Goal: Information Seeking & Learning: Learn about a topic

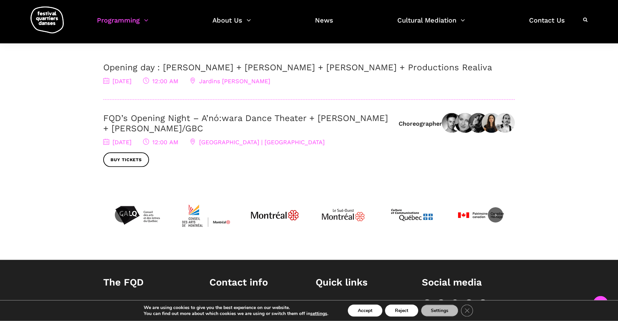
scroll to position [143, 0]
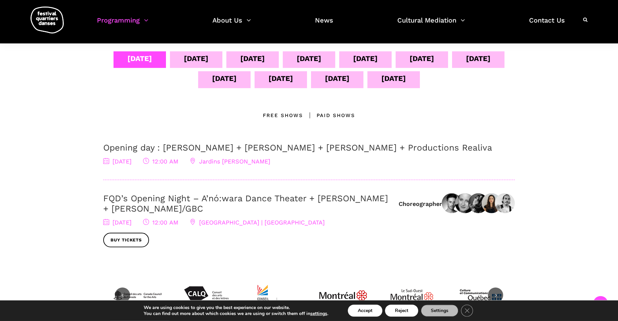
click at [294, 116] on div "Free Shows" at bounding box center [283, 116] width 40 height 8
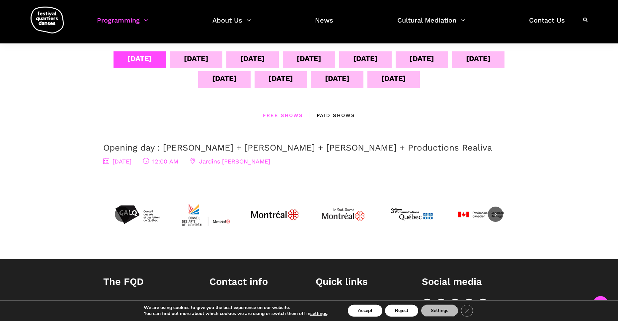
click at [332, 118] on div "Paid shows" at bounding box center [329, 116] width 52 height 8
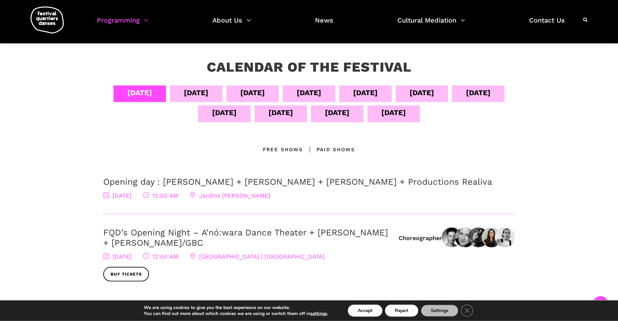
scroll to position [111, 0]
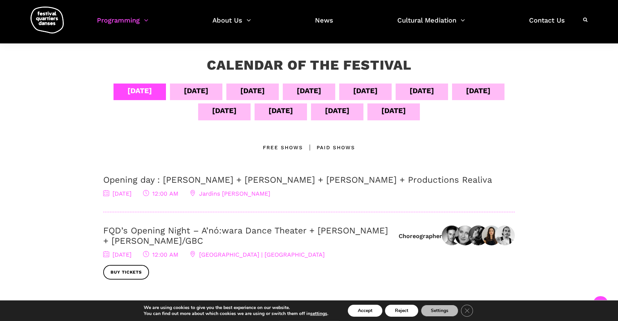
click at [205, 86] on div "[DATE]" at bounding box center [196, 92] width 52 height 17
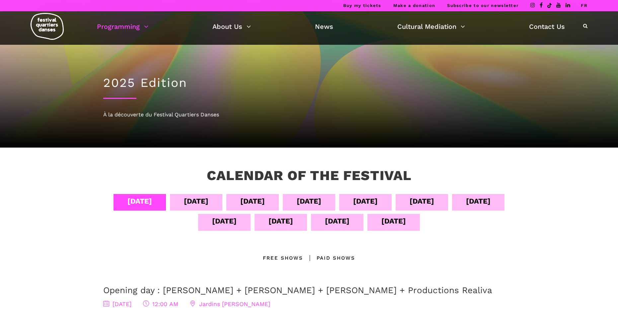
click at [208, 200] on div "Sept 05" at bounding box center [196, 201] width 25 height 12
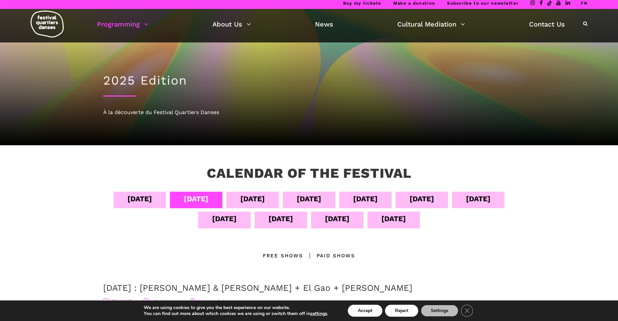
scroll to position [1, 0]
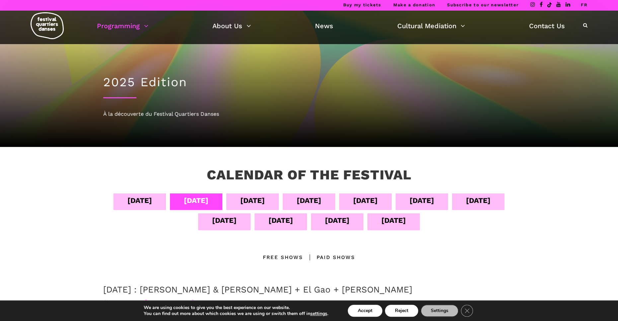
click at [583, 7] on link "FR" at bounding box center [584, 4] width 7 height 5
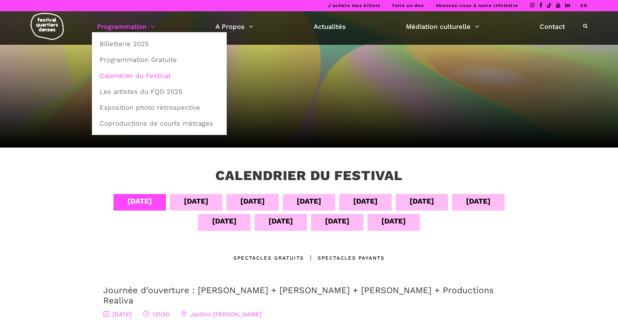
click at [137, 76] on link "Calendrier du Festival" at bounding box center [159, 75] width 127 height 15
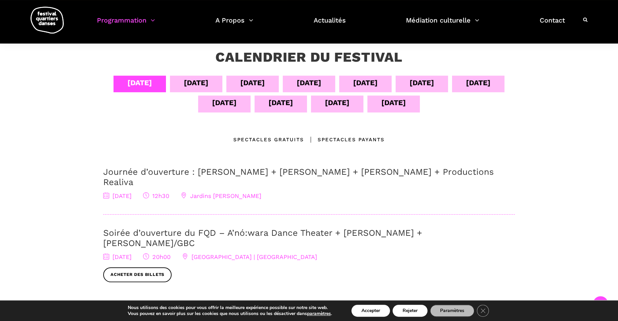
scroll to position [120, 0]
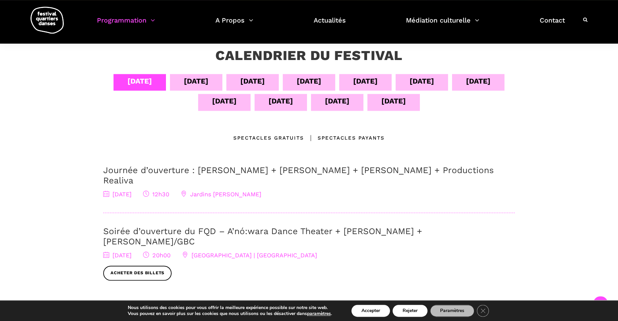
click at [192, 79] on div "[DATE]" at bounding box center [196, 81] width 25 height 12
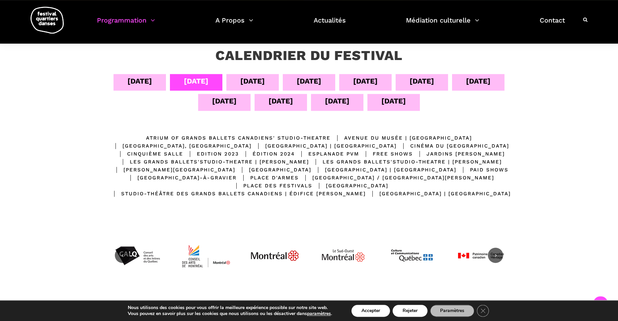
click at [254, 85] on div "[DATE]" at bounding box center [252, 81] width 25 height 12
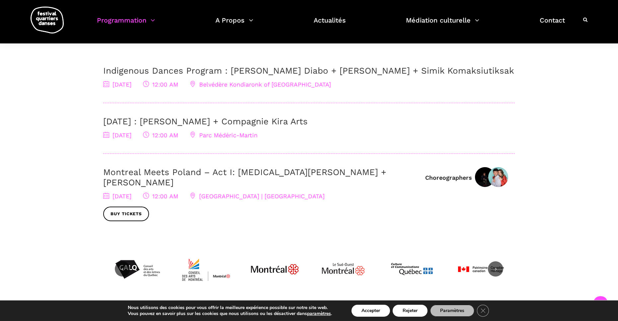
scroll to position [113, 0]
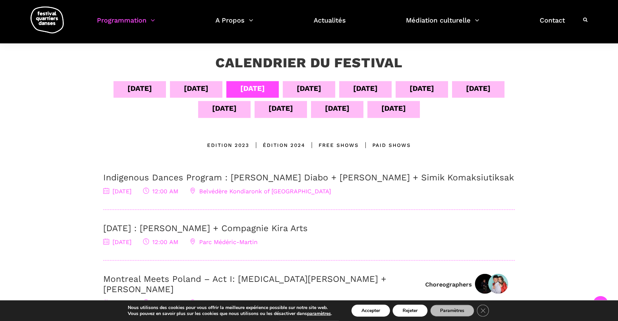
click at [143, 91] on div "04 sept" at bounding box center [139, 89] width 25 height 12
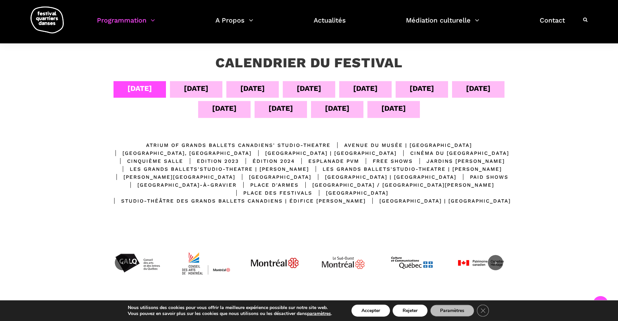
click at [204, 147] on div "Atrium of Grands Ballets Canadiens' Studio-Theatre" at bounding box center [238, 145] width 185 height 8
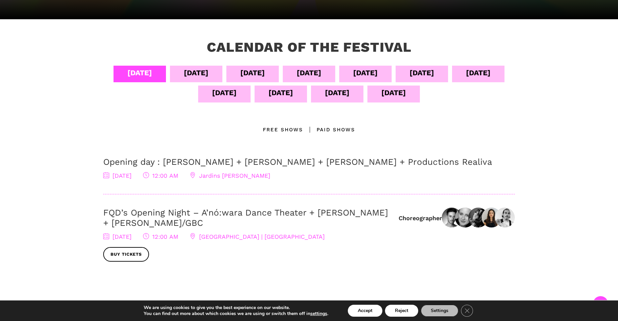
scroll to position [148, 0]
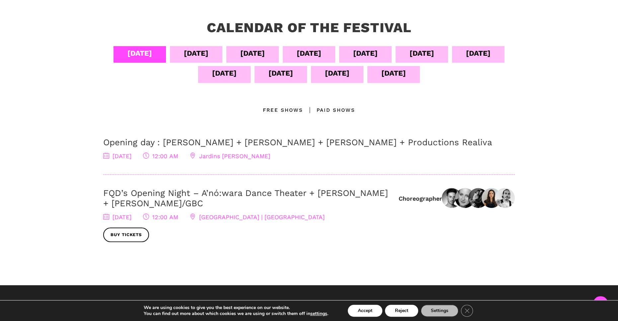
click at [166, 58] on div "[DATE]" at bounding box center [140, 54] width 52 height 17
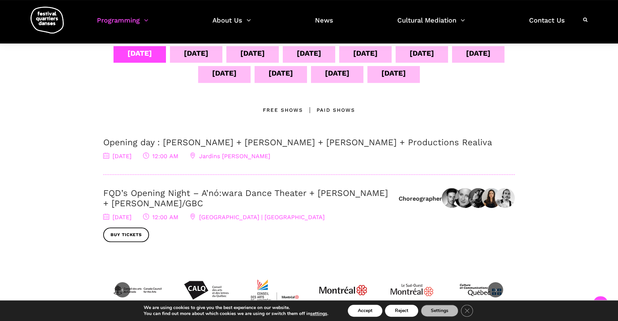
click at [207, 56] on div "[DATE]" at bounding box center [196, 53] width 25 height 12
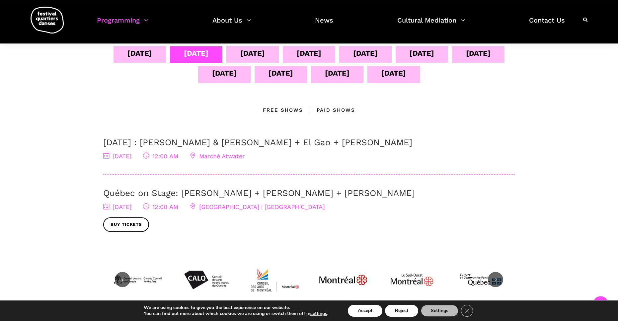
click at [257, 57] on div "Sept 06" at bounding box center [252, 54] width 52 height 17
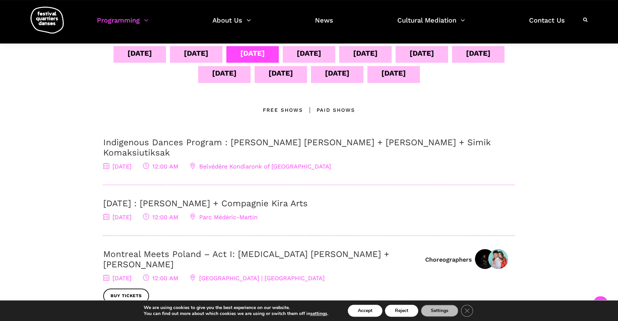
click at [321, 52] on div "Sept 07" at bounding box center [309, 53] width 25 height 12
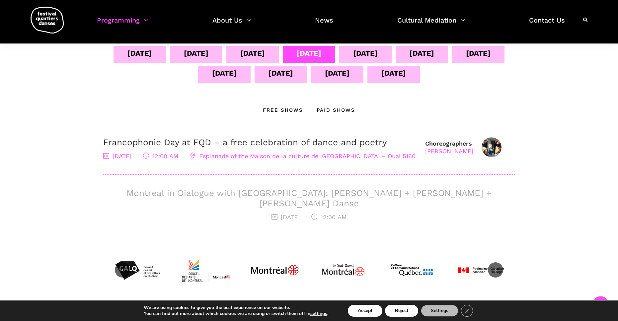
click at [384, 54] on div "Sept 08" at bounding box center [365, 54] width 52 height 17
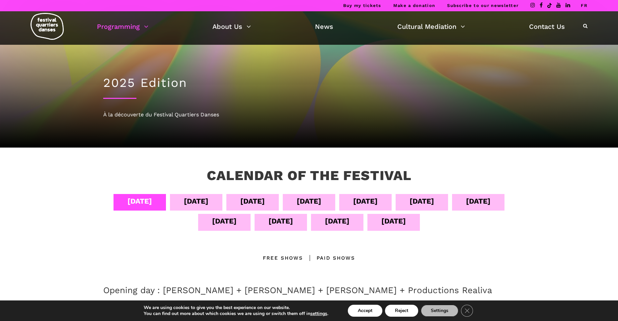
click at [251, 224] on div "Sept 11" at bounding box center [224, 222] width 52 height 17
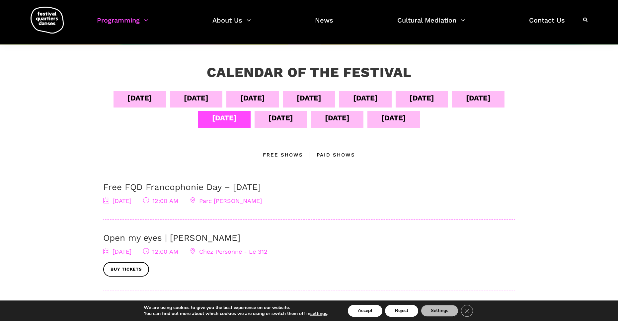
scroll to position [98, 0]
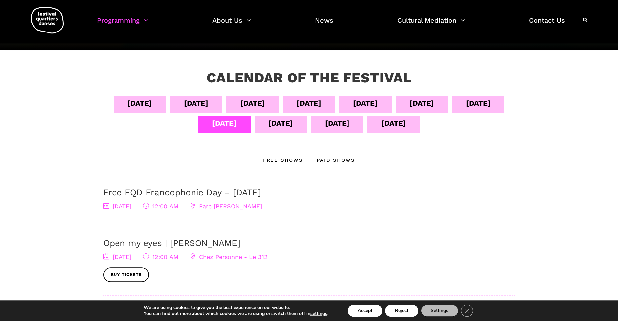
click at [293, 127] on div "Sept 12" at bounding box center [280, 123] width 25 height 12
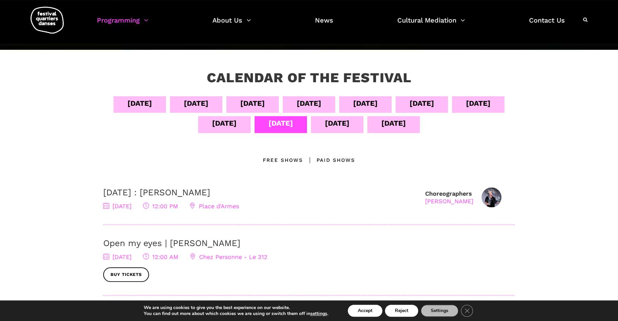
click at [208, 101] on div "Sept 05" at bounding box center [196, 104] width 25 height 12
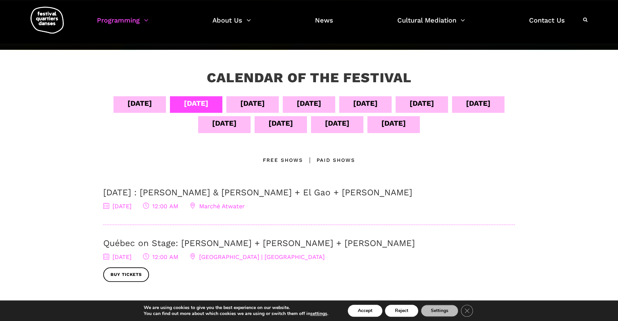
click at [265, 107] on div "Sept 06" at bounding box center [252, 104] width 25 height 12
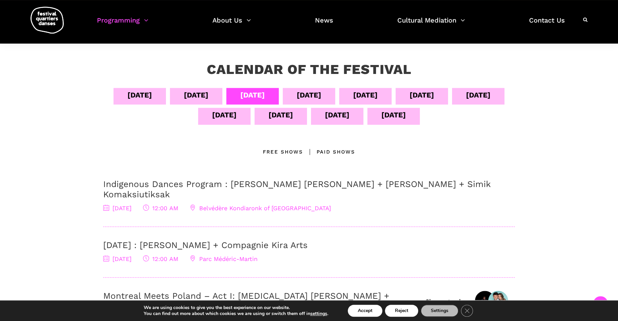
scroll to position [101, 0]
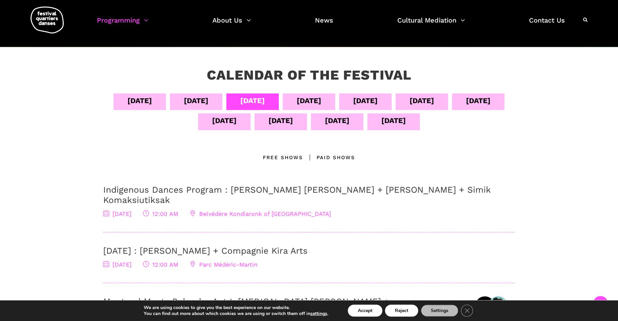
click at [321, 100] on div "Sept 07" at bounding box center [309, 101] width 25 height 12
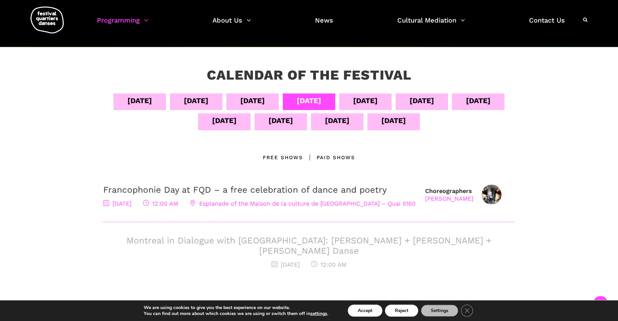
click at [378, 100] on div "Sept 08" at bounding box center [365, 101] width 25 height 12
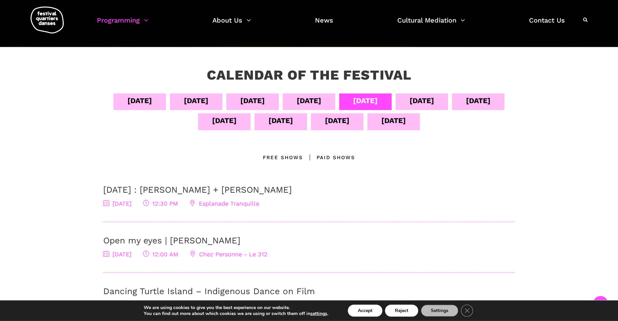
click at [434, 99] on div "Sept 09" at bounding box center [422, 101] width 25 height 12
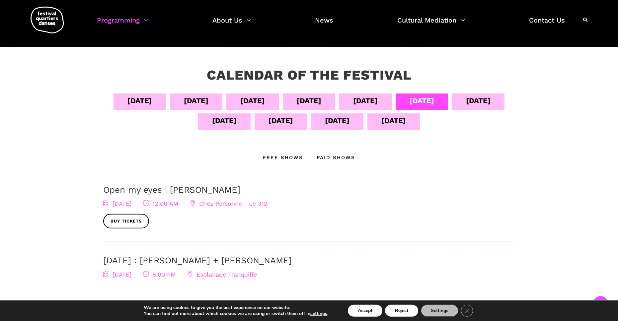
click at [466, 107] on div "Sept 10" at bounding box center [478, 101] width 25 height 12
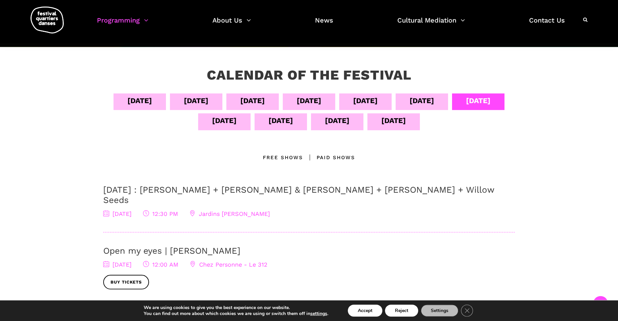
click at [249, 110] on div "Sept 04 Sept 05 Sept 06 Sept 07 Sept 08 Sept 09 Sept 10 Sept 11 Sept 12 Sept 13…" at bounding box center [309, 114] width 412 height 40
click at [237, 121] on div "[DATE]" at bounding box center [224, 121] width 25 height 12
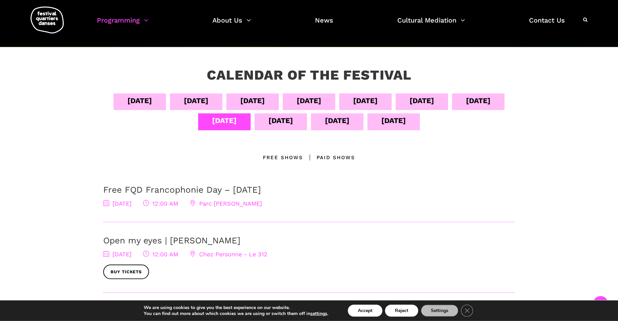
click at [293, 119] on div "[DATE]" at bounding box center [280, 121] width 25 height 12
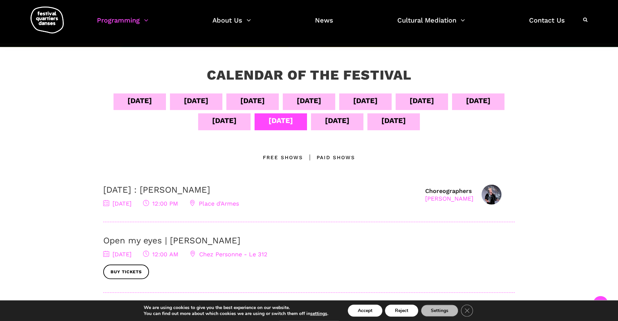
click at [349, 121] on div "[DATE]" at bounding box center [337, 121] width 25 height 12
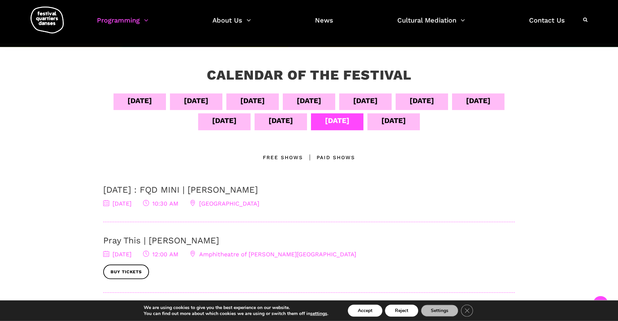
click at [406, 116] on div "[DATE]" at bounding box center [393, 121] width 25 height 12
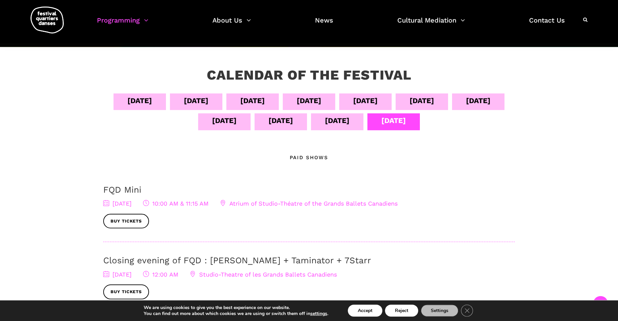
click at [208, 104] on div "[DATE]" at bounding box center [196, 101] width 25 height 12
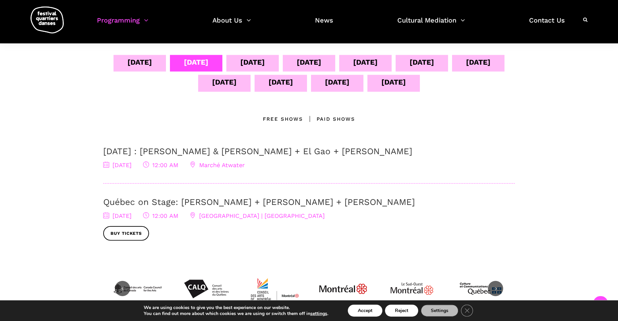
scroll to position [145, 0]
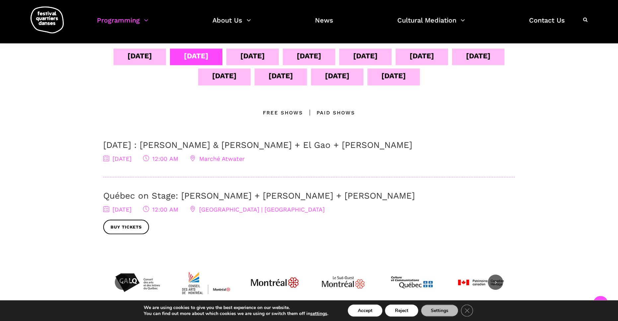
click at [139, 196] on link "Québec on Stage: Ivanie Aubin-Malo + Zachary Bastille + Pauline Berndsen Danse" at bounding box center [259, 196] width 312 height 10
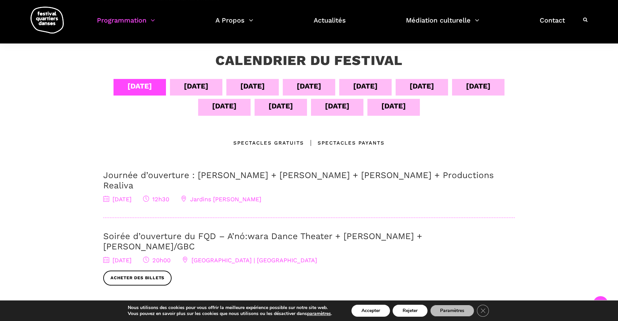
scroll to position [119, 0]
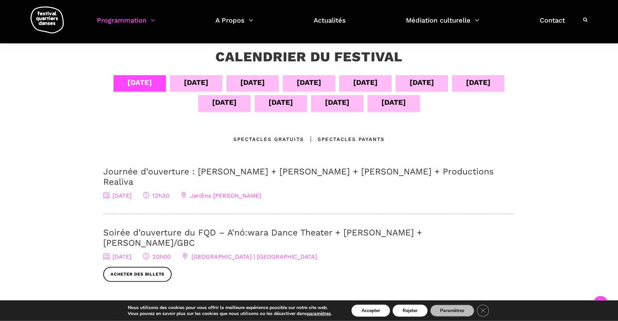
click at [194, 86] on div "05 sept" at bounding box center [196, 83] width 25 height 12
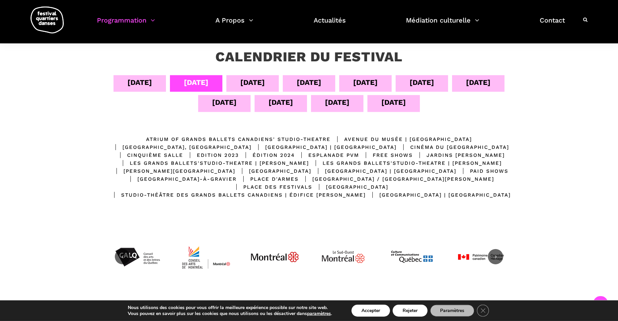
click at [241, 79] on div "06 sept" at bounding box center [252, 83] width 25 height 12
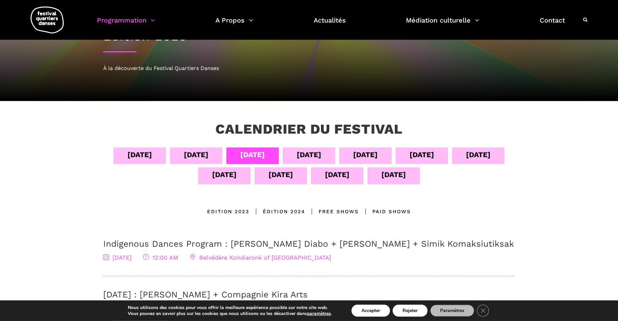
scroll to position [0, 0]
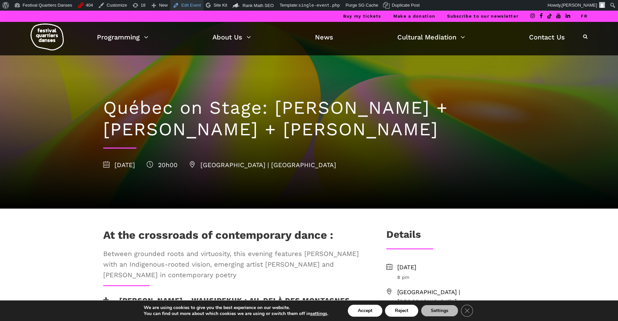
click at [191, 9] on link "Edit Event" at bounding box center [186, 5] width 33 height 11
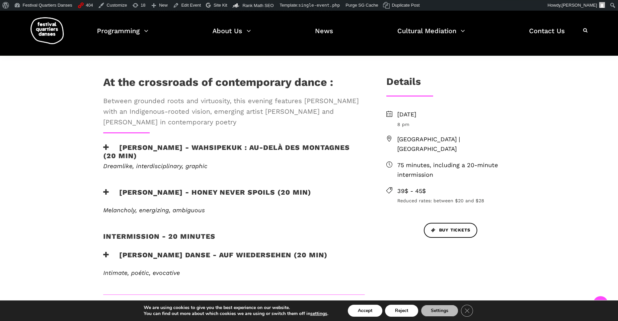
scroll to position [156, 0]
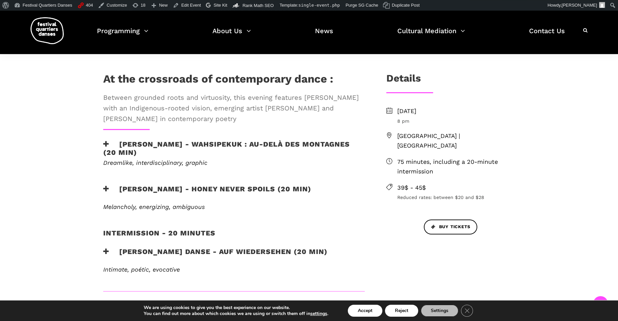
click at [108, 144] on icon at bounding box center [106, 144] width 6 height 7
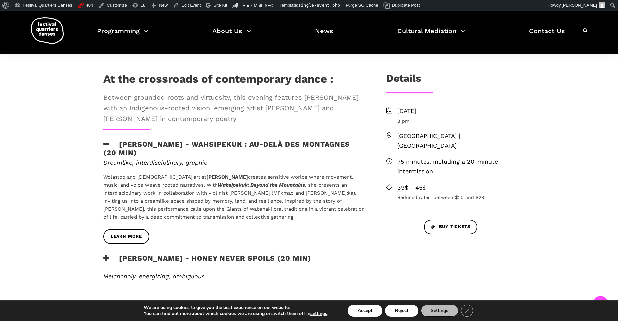
click at [108, 144] on icon at bounding box center [106, 144] width 6 height 7
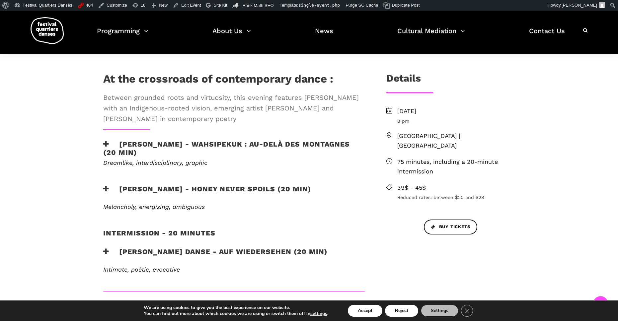
click at [107, 189] on icon at bounding box center [106, 189] width 6 height 7
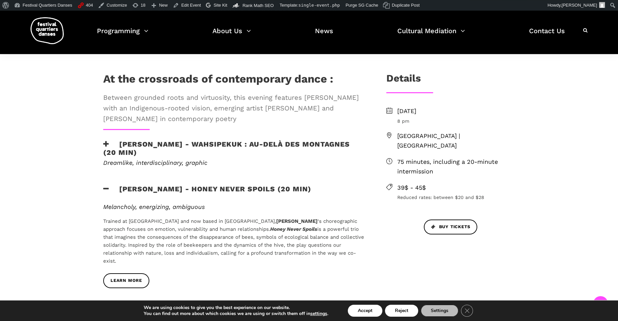
click at [107, 189] on icon at bounding box center [106, 189] width 6 height 7
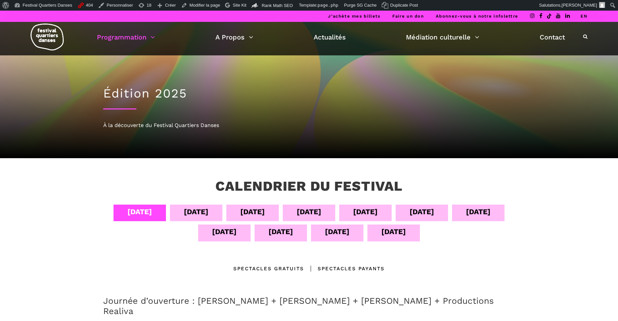
scroll to position [113, 0]
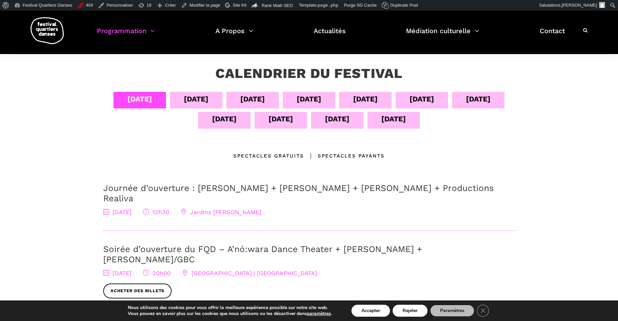
click at [188, 104] on div "[DATE]" at bounding box center [196, 99] width 25 height 12
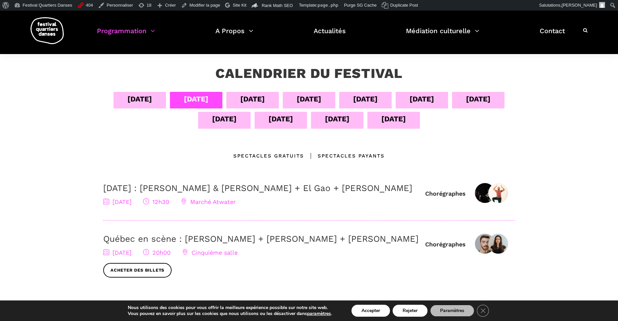
click at [250, 100] on div "[DATE]" at bounding box center [252, 99] width 25 height 12
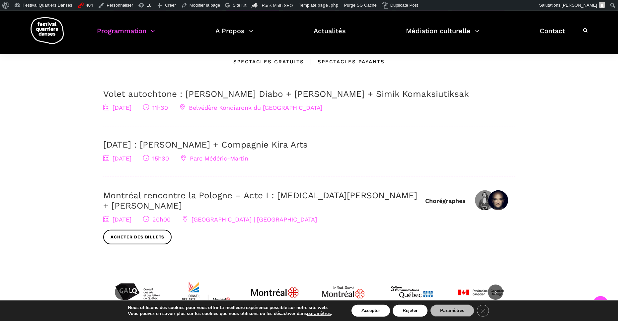
scroll to position [62, 0]
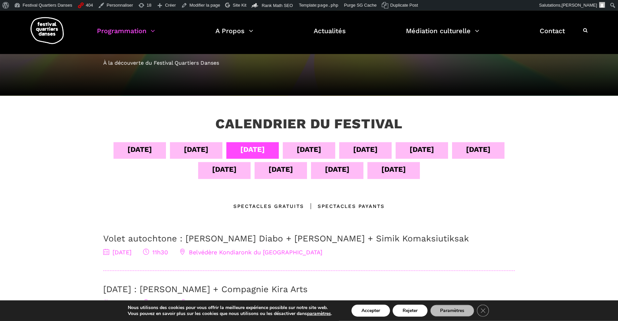
click at [315, 152] on div "[DATE]" at bounding box center [309, 150] width 25 height 12
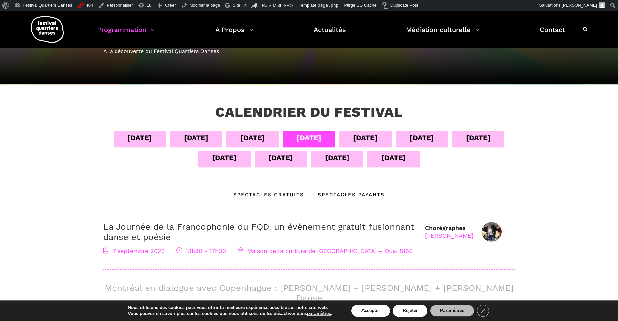
scroll to position [34, 0]
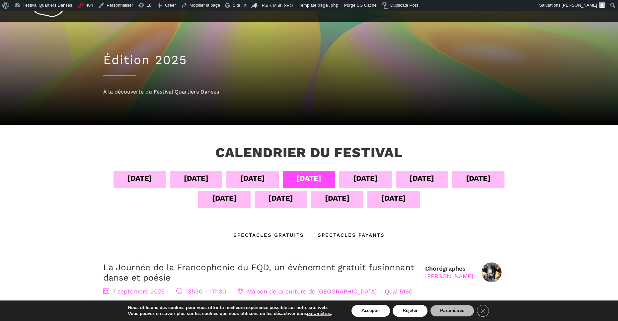
click at [380, 187] on div "08 sept" at bounding box center [365, 179] width 52 height 17
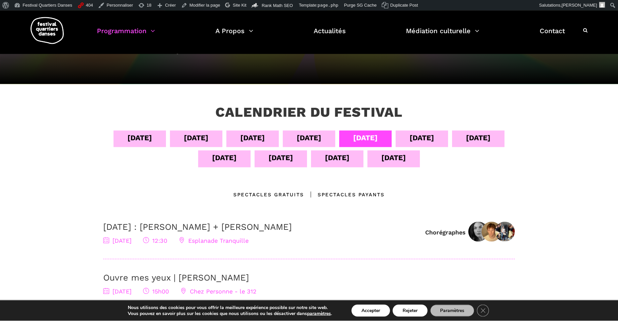
scroll to position [69, 0]
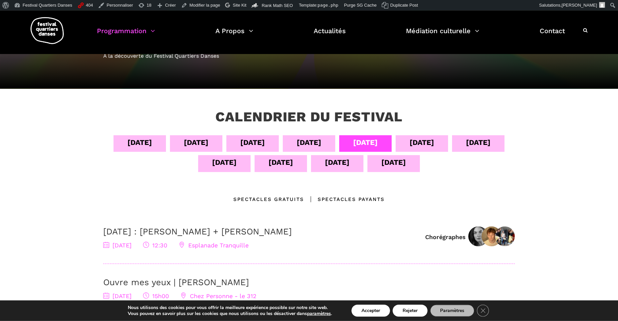
click at [446, 146] on div "09 sept" at bounding box center [422, 143] width 52 height 17
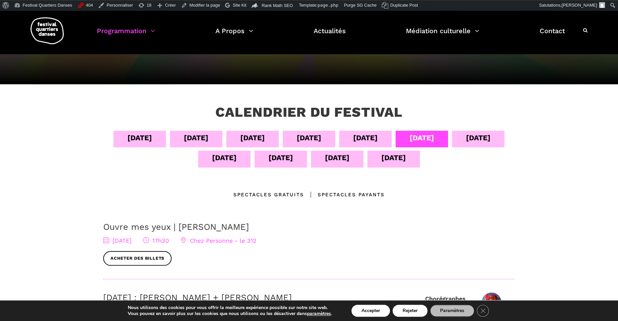
scroll to position [48, 0]
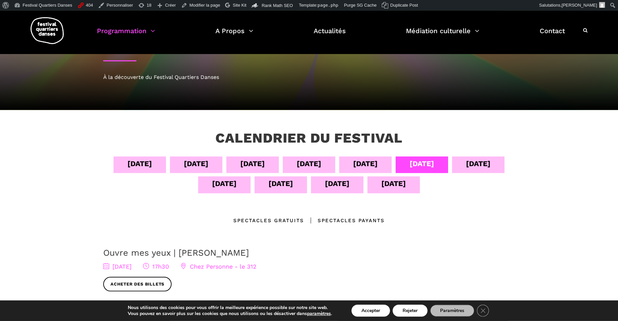
click at [491, 162] on div "10 sept" at bounding box center [478, 164] width 25 height 12
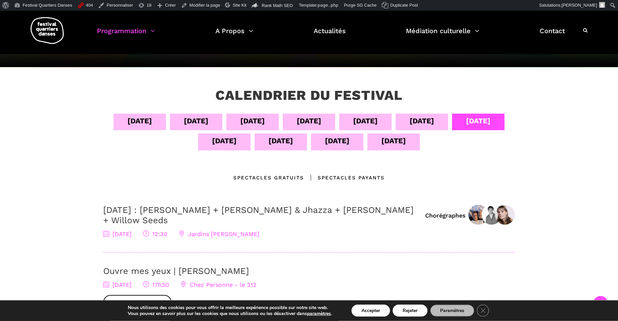
scroll to position [84, 0]
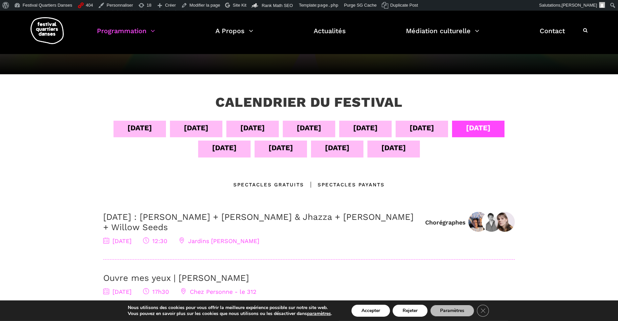
click at [216, 149] on div "11 sept" at bounding box center [224, 148] width 25 height 12
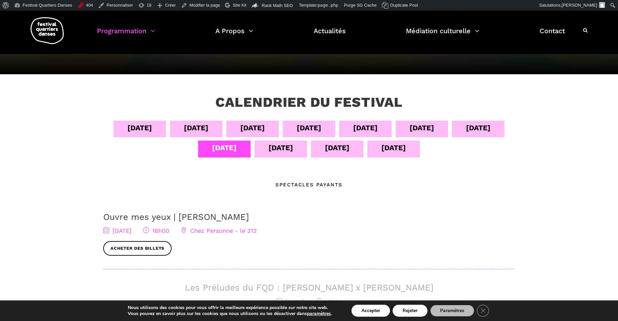
click at [287, 153] on div "12 sept" at bounding box center [280, 148] width 25 height 12
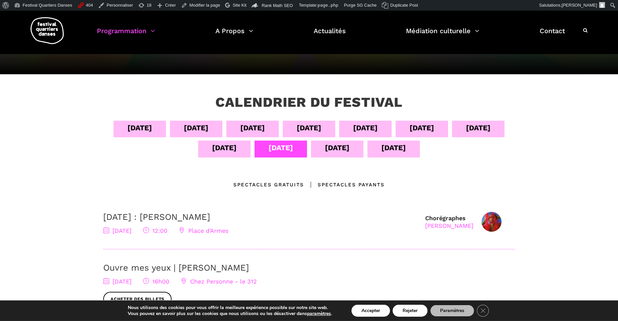
click at [336, 156] on div "13 sept" at bounding box center [337, 149] width 52 height 17
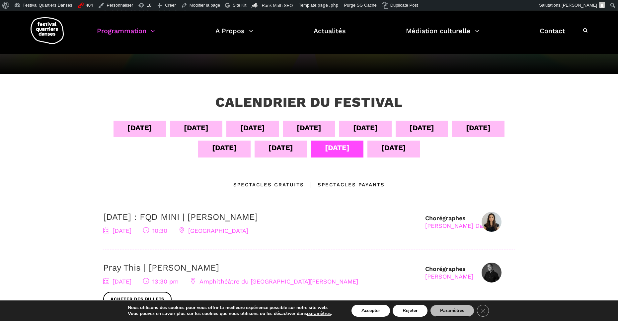
click at [394, 159] on div "04 sept 05 sept 06 sept 07 sept 08 sept 09 sept 10 sept 11 sept 12 sept 13 sept…" at bounding box center [309, 141] width 412 height 40
click at [396, 157] on div "14 sept" at bounding box center [393, 149] width 52 height 17
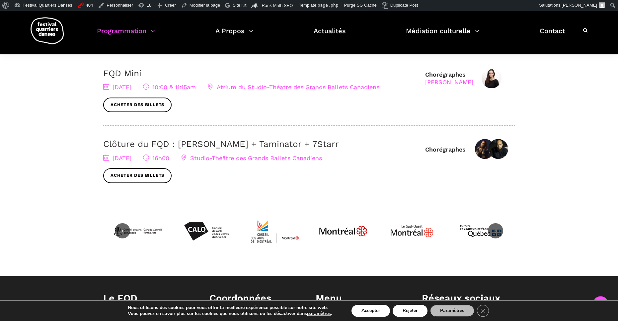
scroll to position [0, 0]
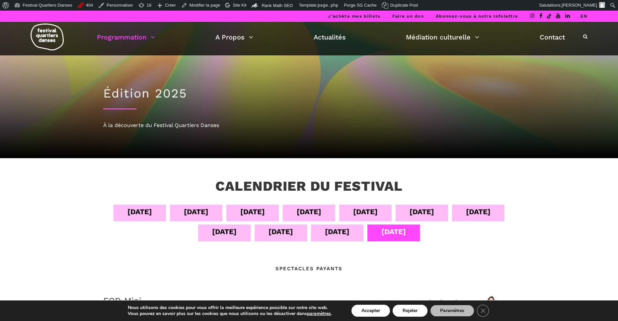
click at [586, 18] on link "EN" at bounding box center [583, 16] width 7 height 5
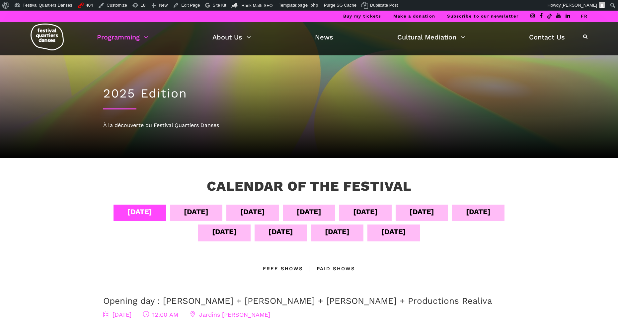
click at [321, 218] on div "[DATE]" at bounding box center [309, 212] width 25 height 12
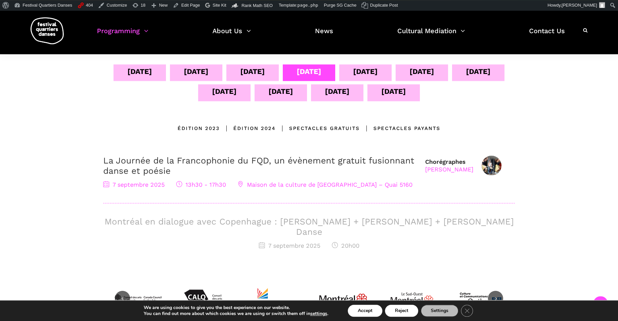
scroll to position [142, 0]
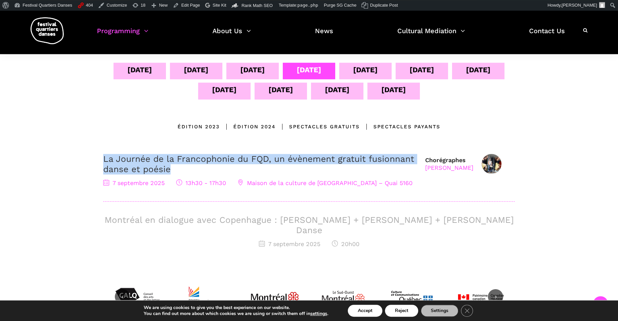
drag, startPoint x: 172, startPoint y: 170, endPoint x: 102, endPoint y: 164, distance: 70.0
click at [103, 164] on div "La Journée de la Francophonie du FQD, un évènement gratuit fusionnant danse et …" at bounding box center [260, 171] width 315 height 34
copy link "La Journée de la Francophonie du FQD, un évènement gratuit fusionnant danse et …"
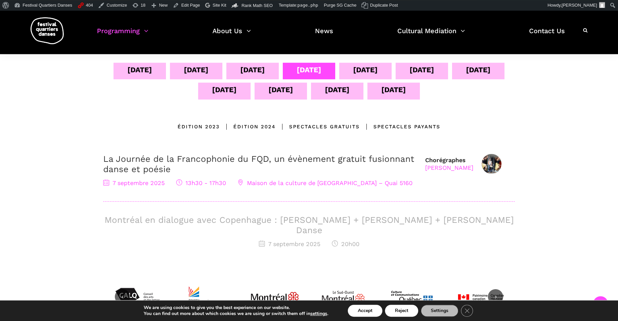
click at [153, 141] on div "Sept 04 Sept 05 Sept 06 Sept 07 Sept 08 Sept 09 Sept 10 Sept 11 Sept 12 Sept 13…" at bounding box center [309, 168] width 425 height 210
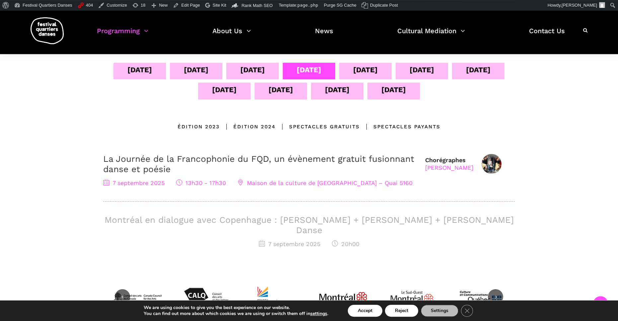
click at [265, 70] on div "[DATE]" at bounding box center [252, 70] width 25 height 12
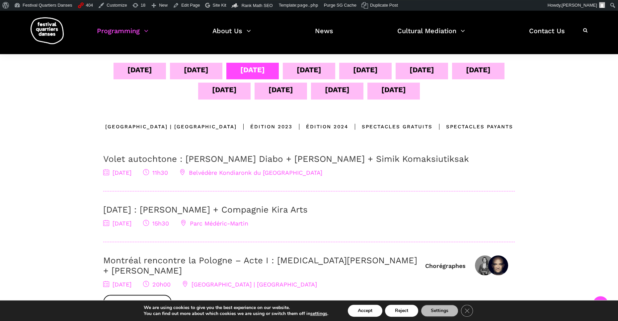
click at [152, 66] on div "[DATE]" at bounding box center [139, 70] width 25 height 12
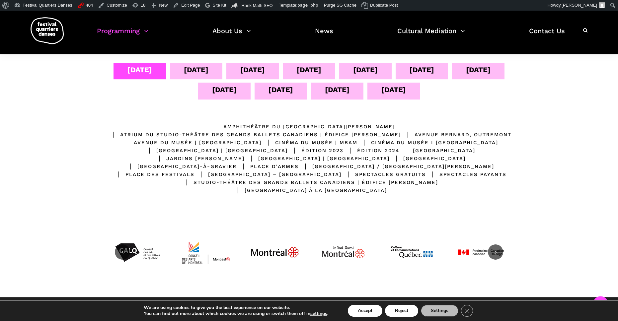
click at [293, 91] on div "[DATE]" at bounding box center [280, 90] width 25 height 12
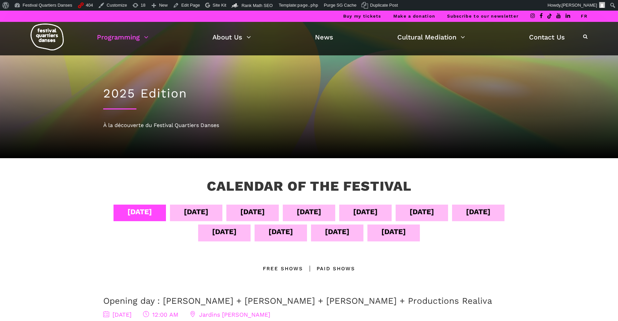
scroll to position [142, 0]
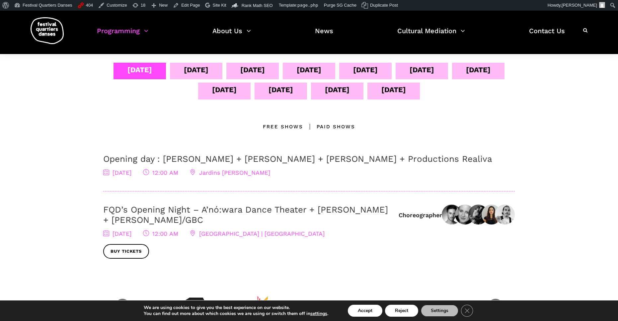
click at [321, 73] on div "[DATE]" at bounding box center [309, 70] width 25 height 12
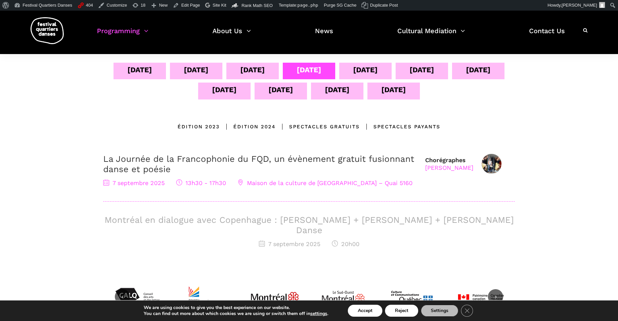
click at [152, 69] on div "[DATE]" at bounding box center [139, 70] width 25 height 12
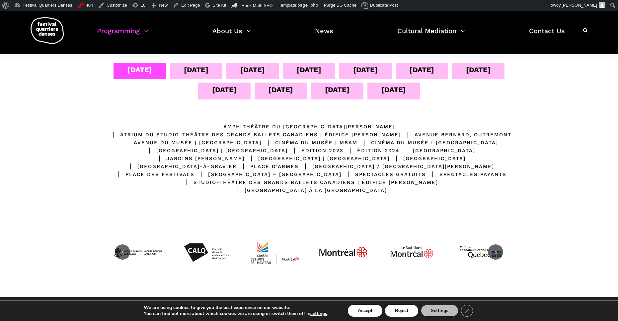
click at [208, 74] on div "[DATE]" at bounding box center [196, 70] width 25 height 12
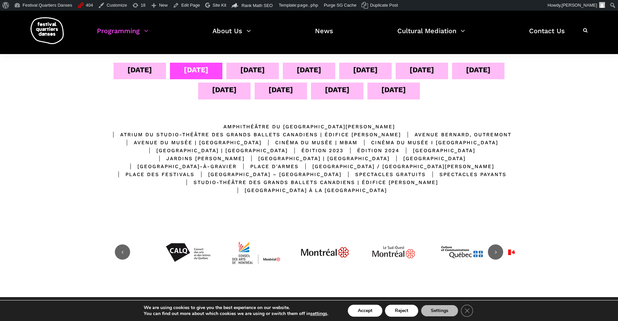
click at [265, 72] on div "[DATE]" at bounding box center [252, 70] width 25 height 12
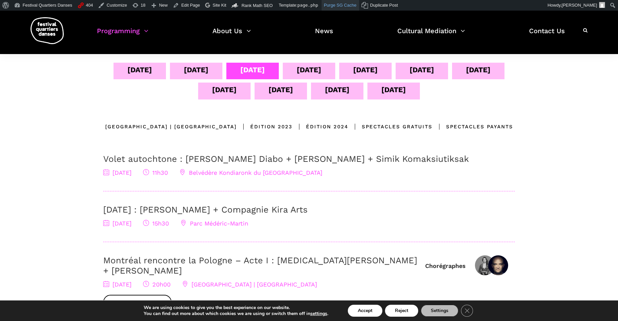
click at [342, 7] on link "Purge SG Cache" at bounding box center [341, 5] width 38 height 11
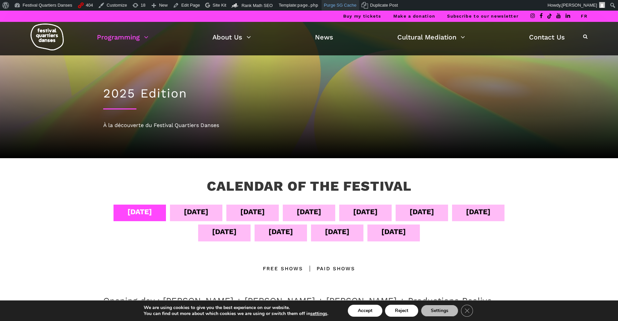
click at [339, 7] on link "Purge SG Cache" at bounding box center [341, 5] width 38 height 11
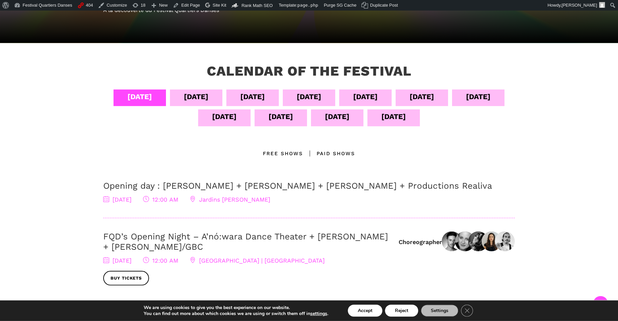
scroll to position [137, 0]
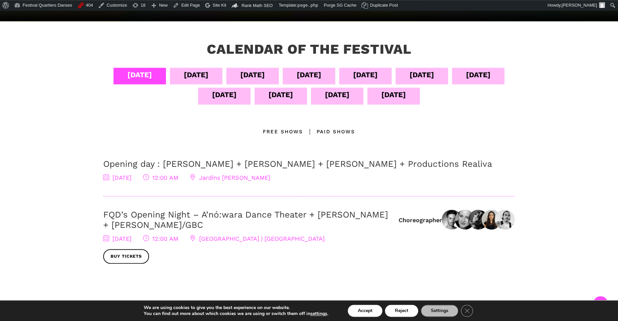
click at [208, 76] on div "[DATE]" at bounding box center [196, 75] width 25 height 12
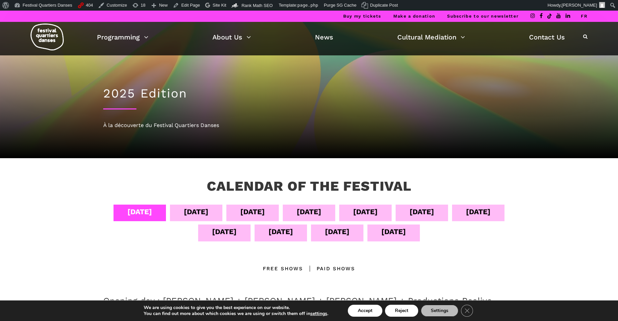
click at [222, 211] on div "[DATE]" at bounding box center [196, 213] width 52 height 17
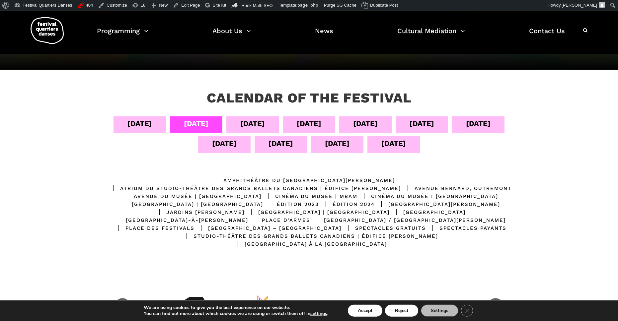
scroll to position [91, 0]
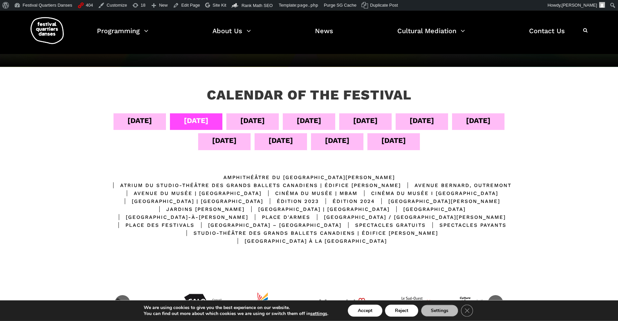
click at [265, 120] on div "[DATE]" at bounding box center [252, 121] width 25 height 12
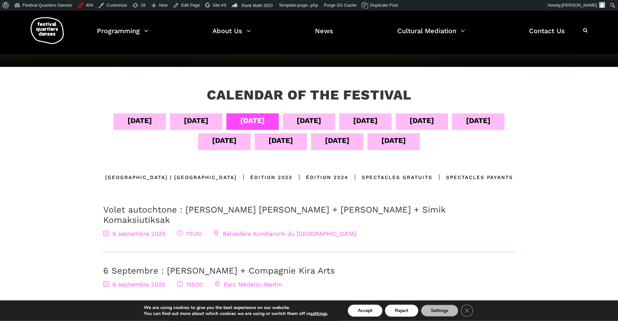
click at [318, 121] on div "[DATE]" at bounding box center [309, 122] width 52 height 17
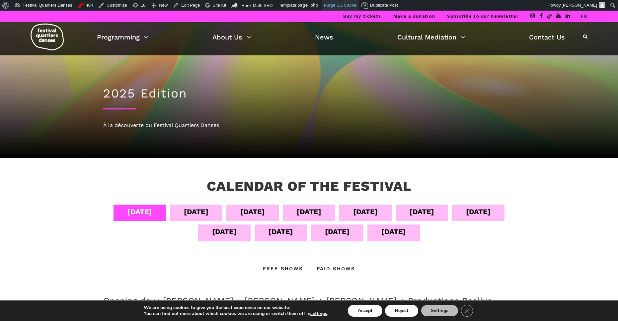
click at [344, 5] on link "Purge SG Cache" at bounding box center [341, 5] width 38 height 11
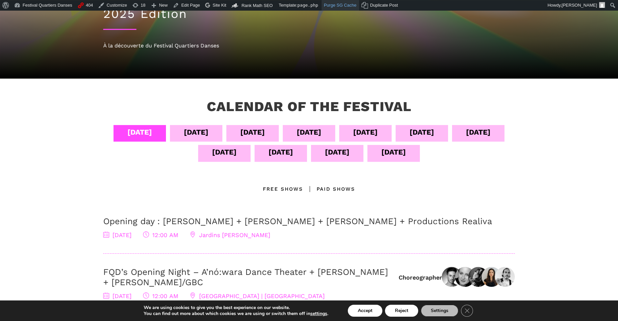
scroll to position [83, 0]
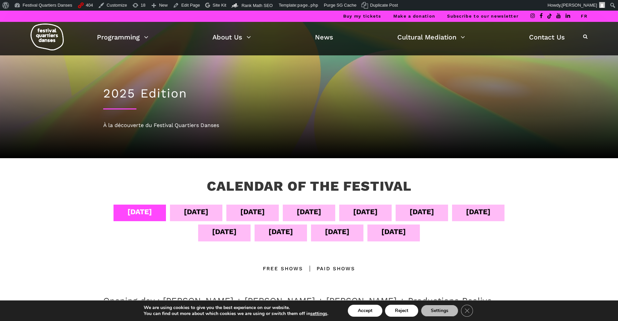
click at [208, 215] on div "Sept 05" at bounding box center [196, 212] width 25 height 12
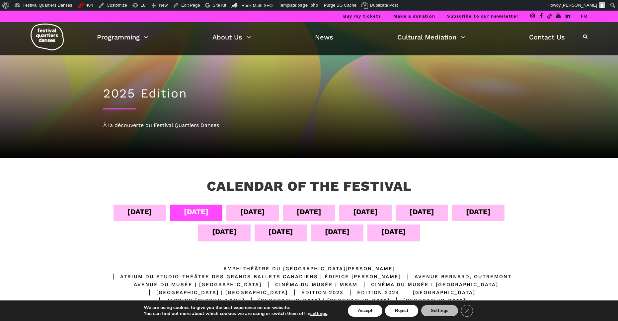
click at [265, 213] on div "[DATE]" at bounding box center [252, 212] width 25 height 12
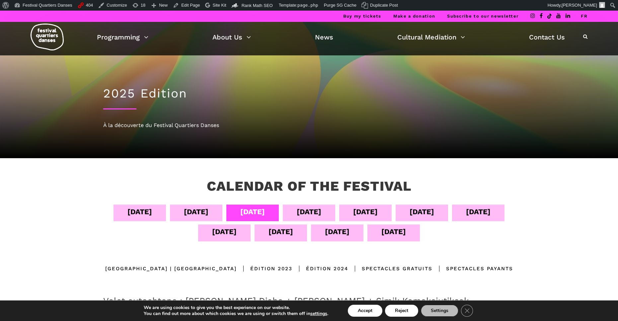
click at [378, 215] on div "[DATE]" at bounding box center [365, 212] width 25 height 12
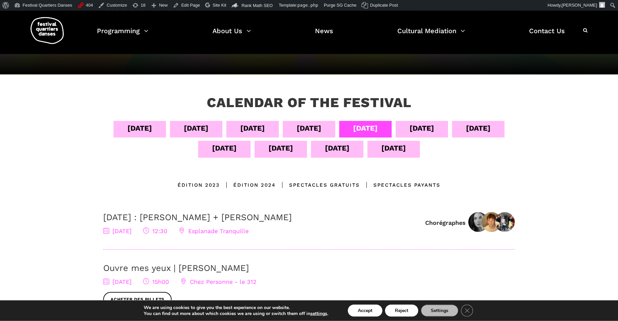
scroll to position [85, 0]
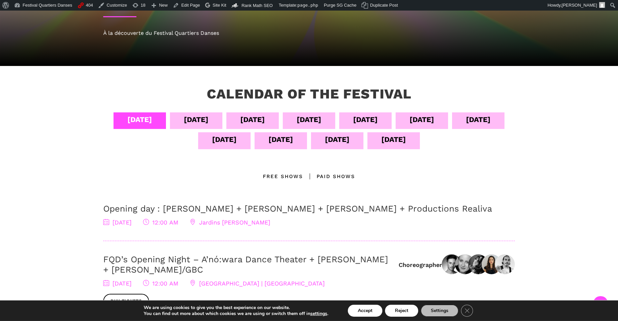
scroll to position [120, 0]
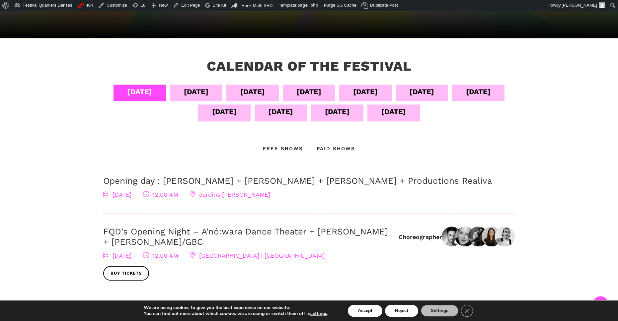
click at [208, 94] on div "[DATE]" at bounding box center [196, 92] width 25 height 12
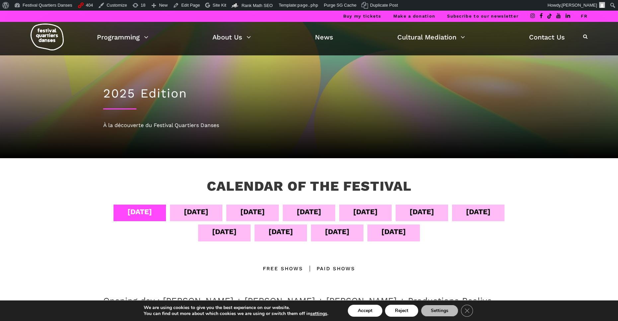
click at [321, 215] on div "[DATE]" at bounding box center [309, 212] width 25 height 12
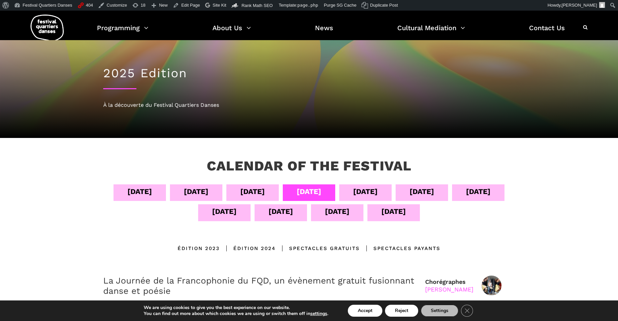
scroll to position [2, 0]
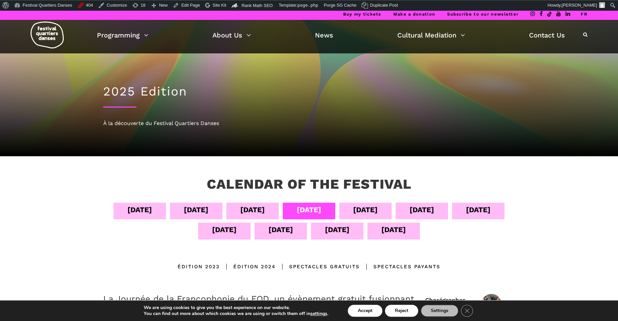
click at [98, 195] on div "Calendar of the Festival Sept 04 Sept 05 Sept 06 Sept 07 Sept 08 Sept 09 Sept 1…" at bounding box center [309, 324] width 438 height 296
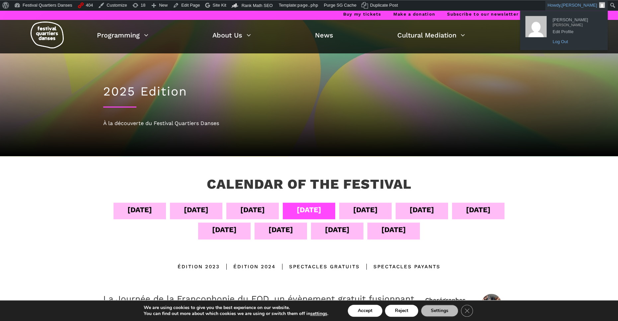
click at [559, 42] on link "Log Out" at bounding box center [575, 42] width 53 height 9
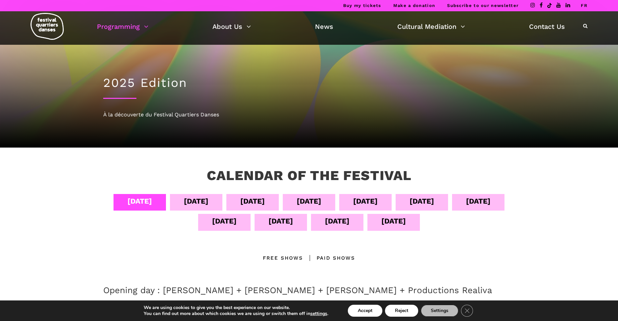
click at [335, 202] on div "[DATE]" at bounding box center [309, 202] width 52 height 17
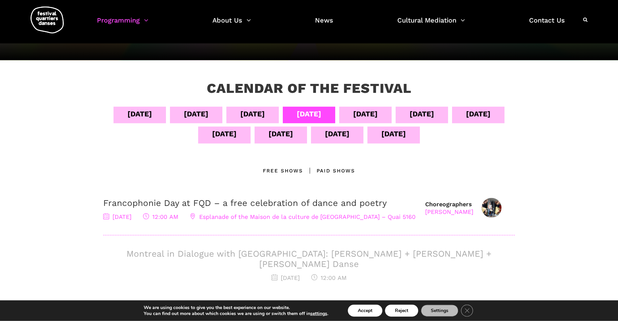
scroll to position [88, 0]
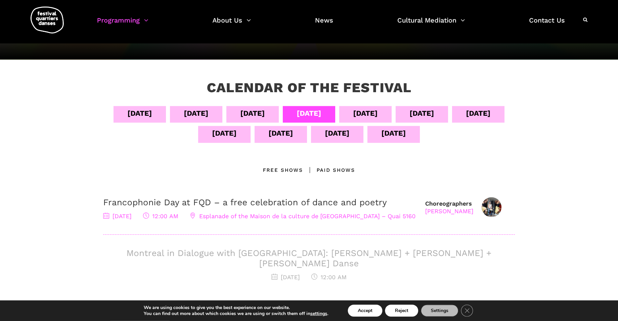
click at [208, 115] on div "[DATE]" at bounding box center [196, 114] width 25 height 12
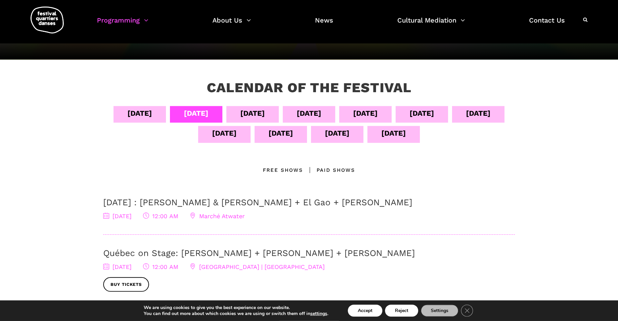
click at [321, 118] on div "[DATE]" at bounding box center [309, 114] width 25 height 12
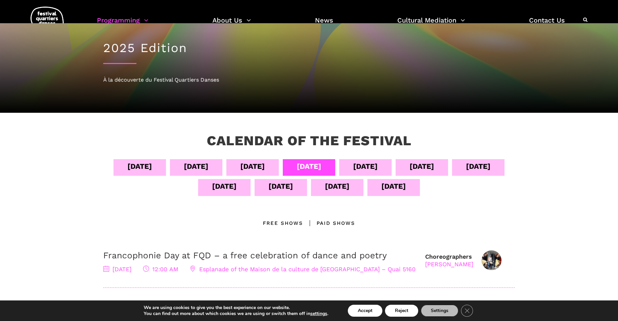
scroll to position [34, 0]
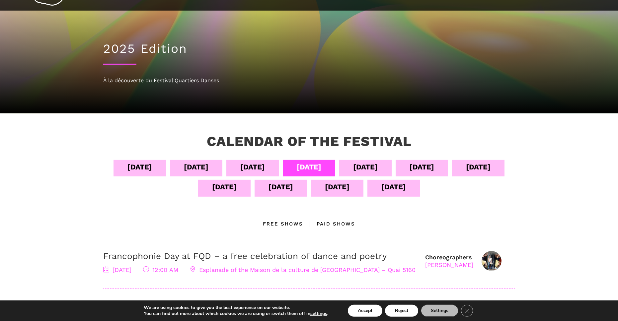
click at [152, 166] on div "[DATE]" at bounding box center [139, 167] width 25 height 12
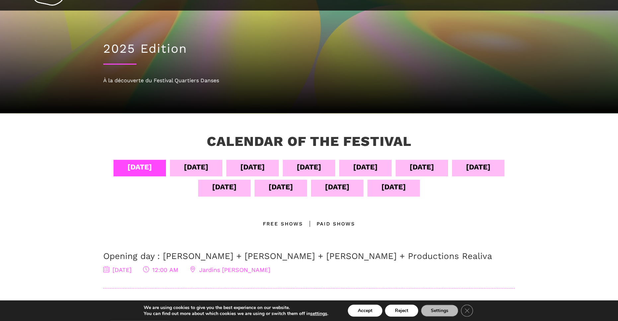
click at [208, 167] on div "[DATE]" at bounding box center [196, 167] width 25 height 12
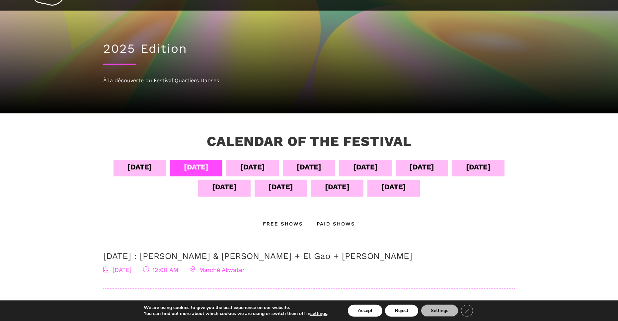
scroll to position [0, 0]
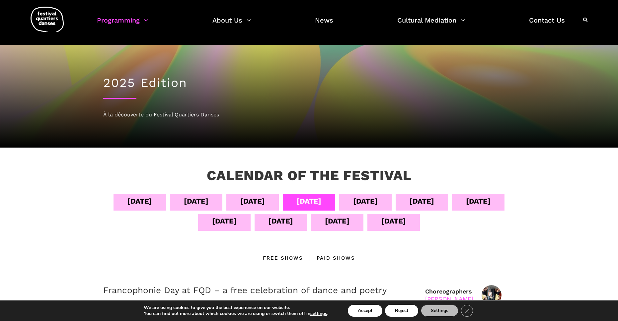
scroll to position [82, 0]
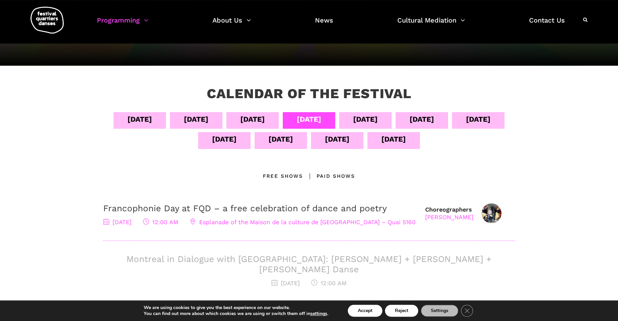
click at [208, 122] on div "[DATE]" at bounding box center [196, 120] width 25 height 12
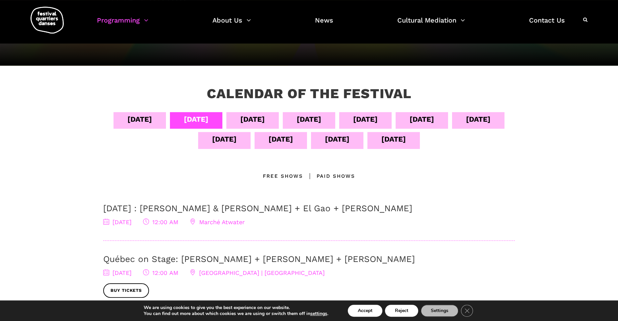
click at [152, 125] on div "[DATE]" at bounding box center [139, 120] width 25 height 12
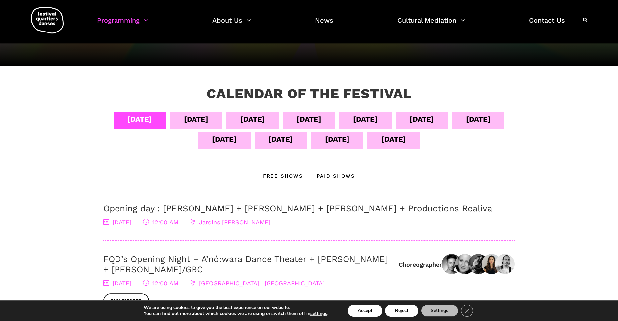
click at [261, 121] on div "[DATE]" at bounding box center [252, 120] width 52 height 17
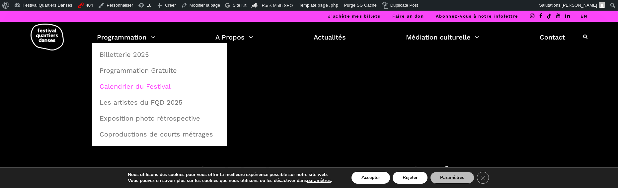
click at [159, 89] on link "Calendrier du Festival" at bounding box center [159, 86] width 127 height 15
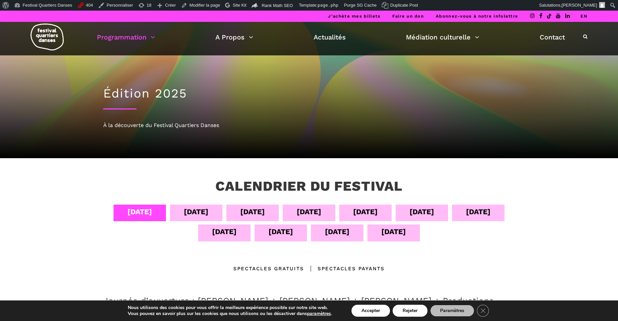
click at [199, 215] on div "[DATE]" at bounding box center [196, 212] width 25 height 12
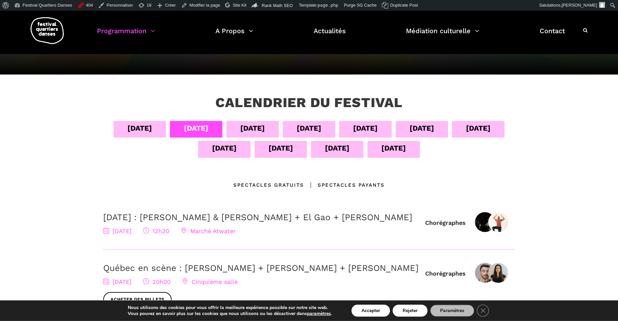
scroll to position [84, 0]
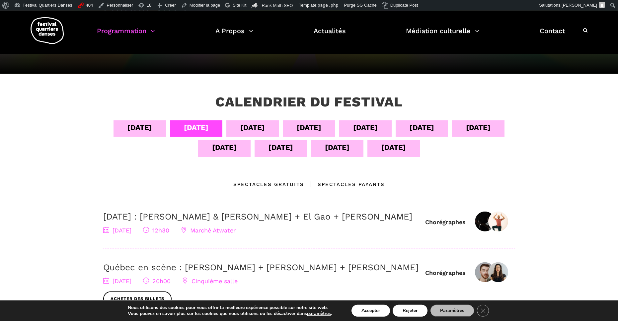
click at [388, 131] on div "08 sept" at bounding box center [365, 128] width 52 height 17
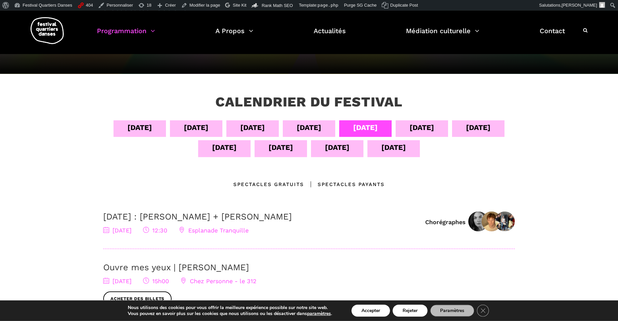
scroll to position [0, 0]
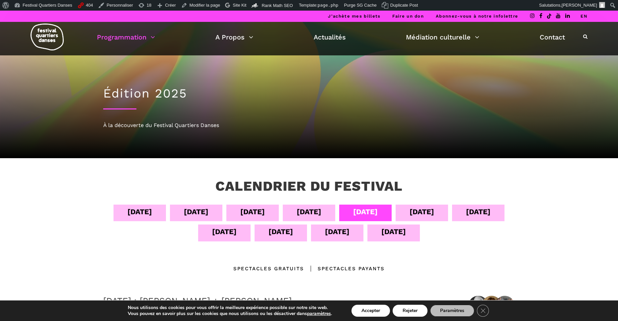
click at [583, 17] on link "EN" at bounding box center [583, 16] width 7 height 5
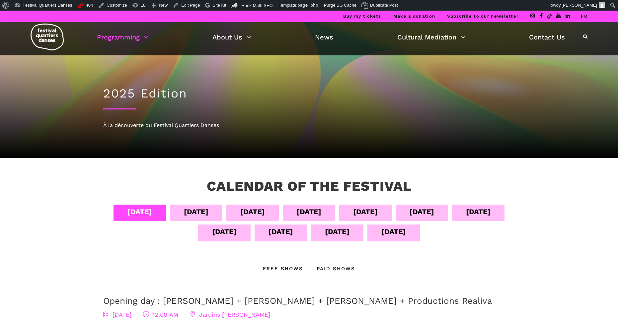
scroll to position [63, 0]
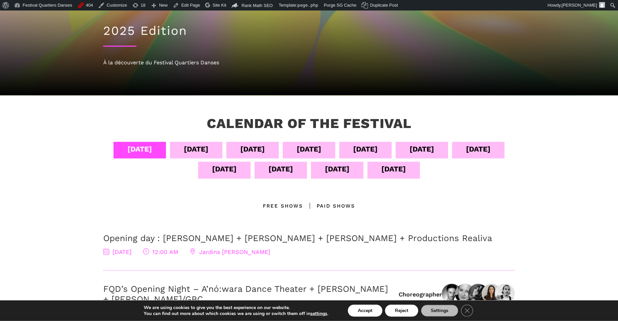
click at [321, 147] on div "[DATE]" at bounding box center [309, 149] width 25 height 12
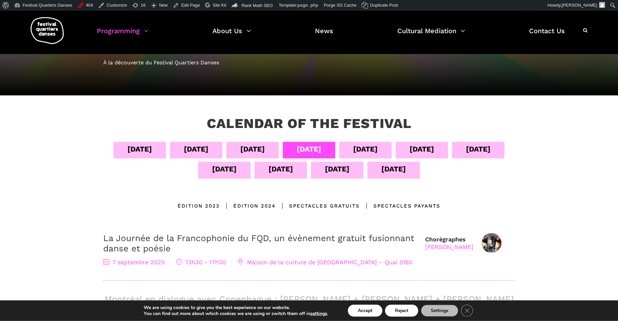
scroll to position [0, 0]
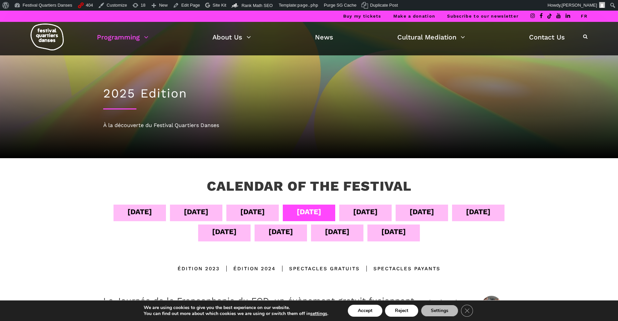
click at [208, 213] on div "Sept 05" at bounding box center [196, 212] width 25 height 12
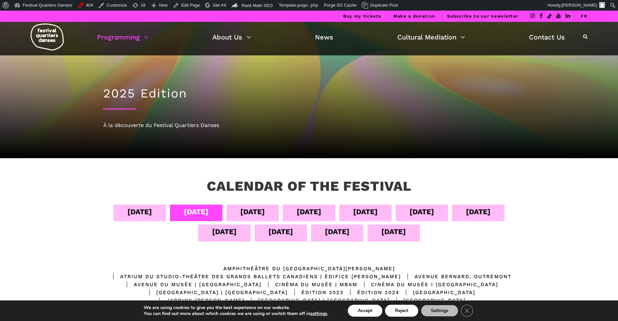
click at [166, 206] on div "[DATE]" at bounding box center [140, 213] width 52 height 17
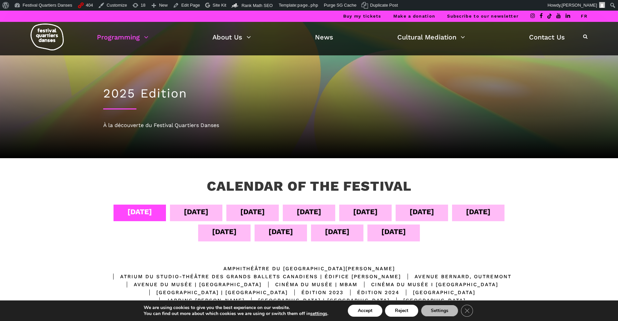
drag, startPoint x: 26, startPoint y: 29, endPoint x: 47, endPoint y: 233, distance: 205.6
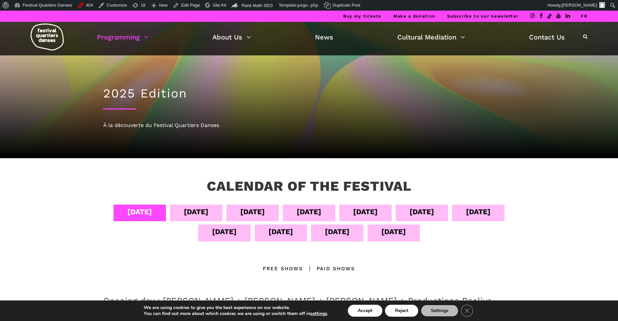
click at [321, 212] on div "[DATE]" at bounding box center [309, 212] width 25 height 12
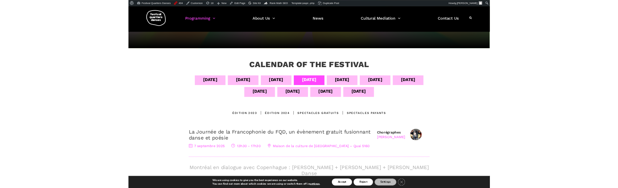
scroll to position [73, 0]
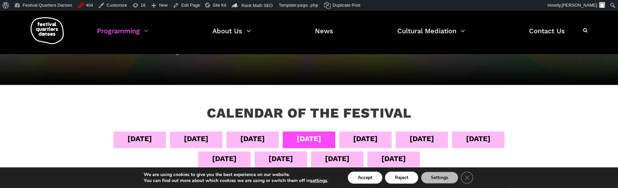
click at [208, 136] on div "[DATE]" at bounding box center [196, 139] width 25 height 12
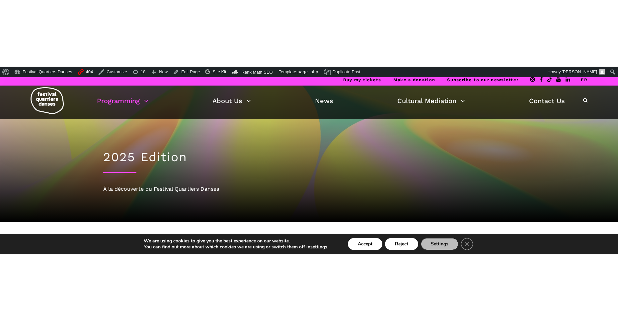
scroll to position [0, 0]
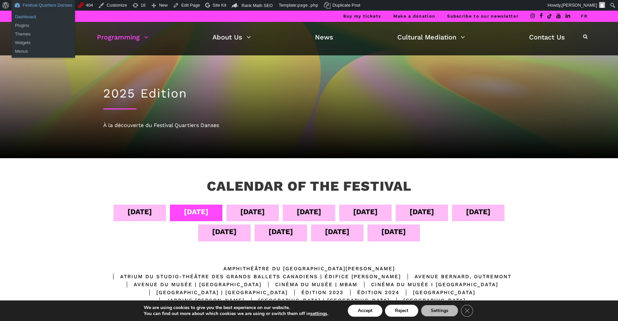
click at [28, 18] on link "Dashboard" at bounding box center [43, 17] width 63 height 9
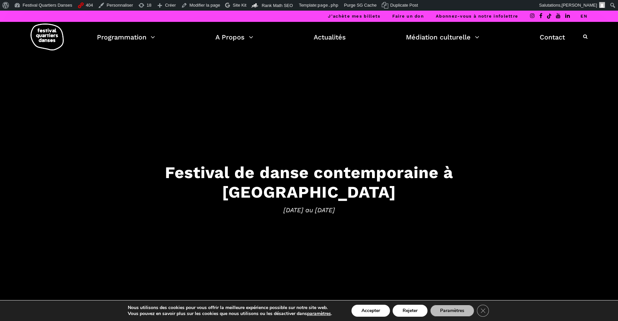
click at [582, 16] on link "EN" at bounding box center [583, 16] width 7 height 5
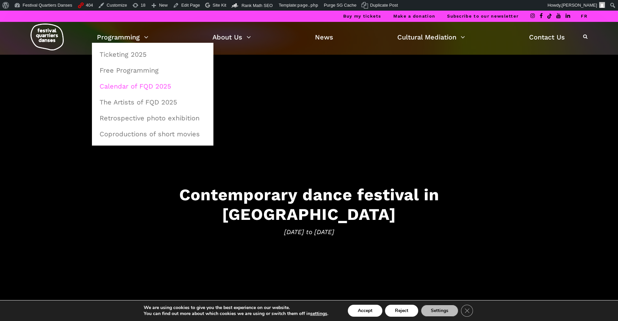
click at [140, 86] on link "Calendar of FQD 2025" at bounding box center [153, 86] width 114 height 15
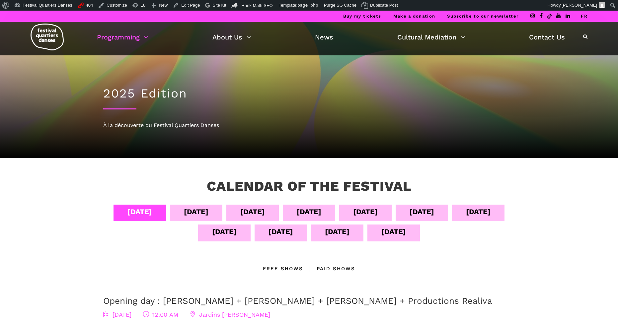
click at [321, 212] on div "[DATE]" at bounding box center [309, 212] width 25 height 12
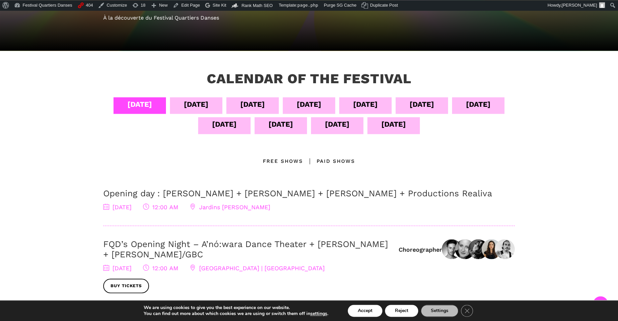
scroll to position [108, 0]
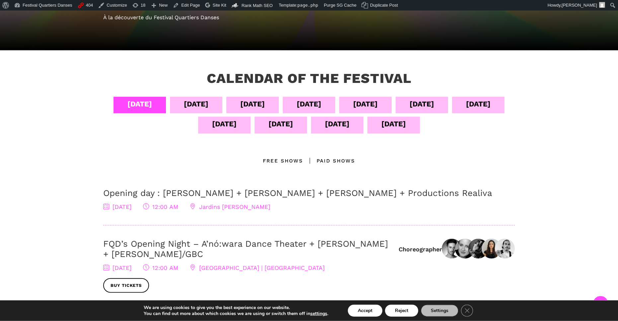
click at [321, 106] on div "[DATE]" at bounding box center [309, 104] width 25 height 12
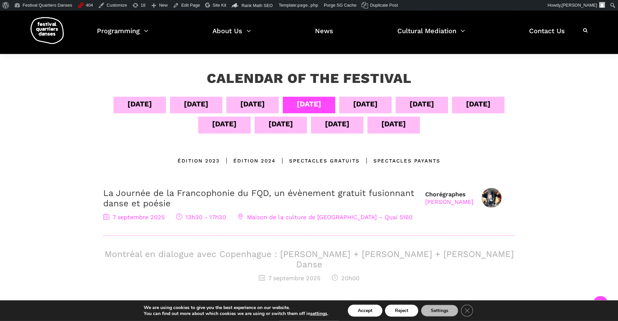
click at [265, 108] on div "[DATE]" at bounding box center [252, 104] width 25 height 12
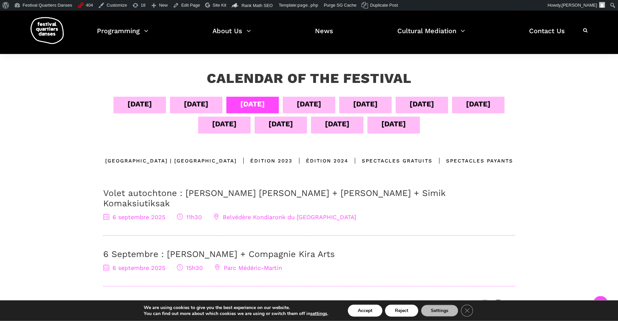
click at [98, 139] on div "[DATE] Sept [DATE] Sept [DATE] Sept [DATE] Sept [DATE] Sept [DATE] All Location…" at bounding box center [309, 237] width 425 height 281
click at [335, 4] on link "Purge SG Cache" at bounding box center [341, 5] width 38 height 11
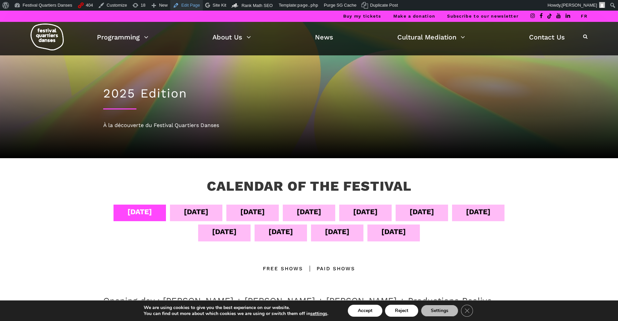
click at [194, 7] on link "Edit Page" at bounding box center [186, 5] width 32 height 11
